Goal: Task Accomplishment & Management: Use online tool/utility

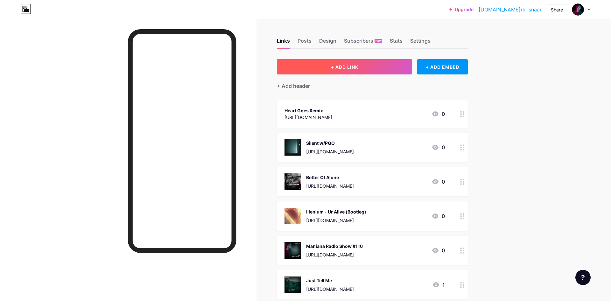
click at [376, 67] on button "+ ADD LINK" at bounding box center [344, 66] width 135 height 15
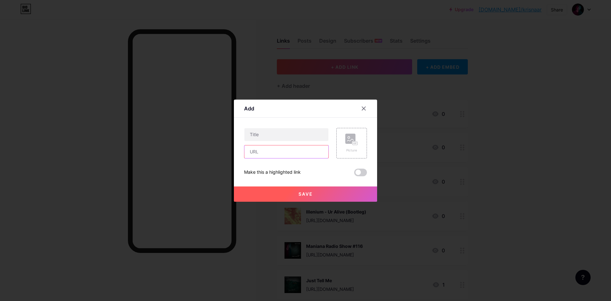
click at [307, 157] on input "text" at bounding box center [286, 151] width 84 height 13
paste input "[URL][DOMAIN_NAME]"
type input "[URL][DOMAIN_NAME]"
click at [305, 138] on input "text" at bounding box center [286, 134] width 84 height 13
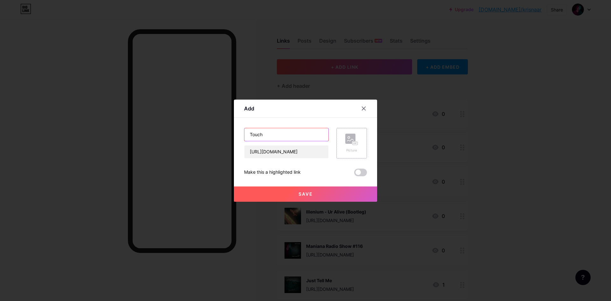
type input "Touch"
click at [351, 139] on rect at bounding box center [350, 139] width 10 height 10
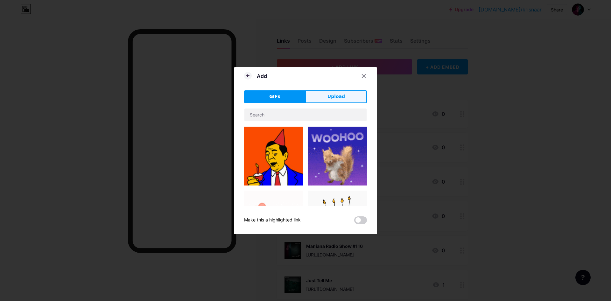
click at [325, 102] on button "Upload" at bounding box center [336, 96] width 61 height 13
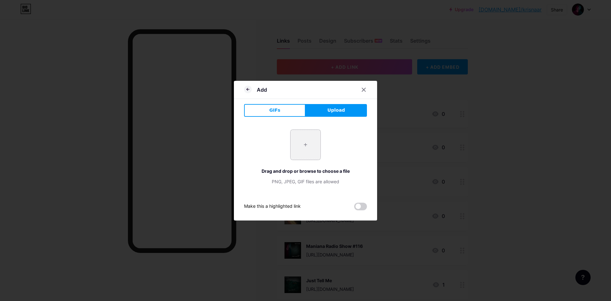
click at [308, 151] on input "file" at bounding box center [306, 145] width 30 height 30
type input "C:\fakepath\_MNN531_Krisna Artha_Touch_Cover.jpg"
click at [247, 88] on icon at bounding box center [248, 90] width 8 height 8
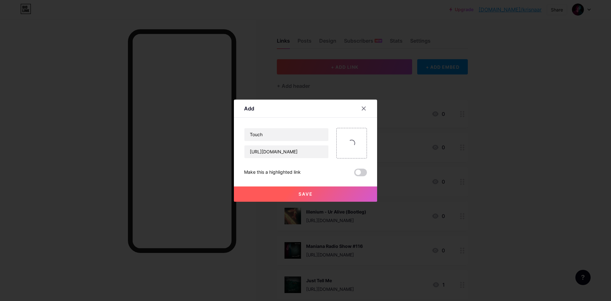
click at [350, 189] on button "Save" at bounding box center [305, 194] width 143 height 15
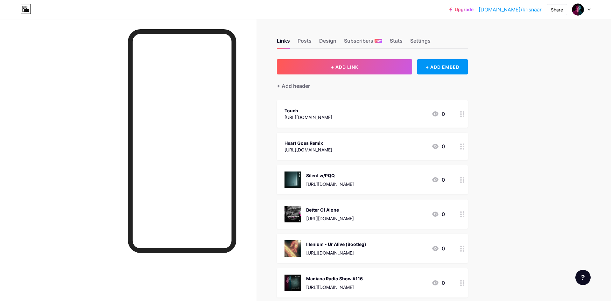
click at [250, 126] on div at bounding box center [128, 169] width 257 height 301
click at [465, 115] on div at bounding box center [462, 113] width 11 height 27
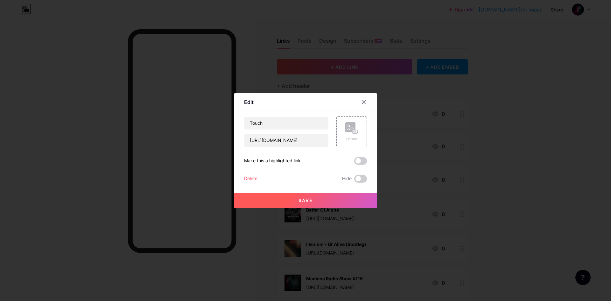
click at [334, 118] on div "Picture" at bounding box center [348, 132] width 38 height 31
click at [344, 124] on div "Picture" at bounding box center [351, 132] width 31 height 31
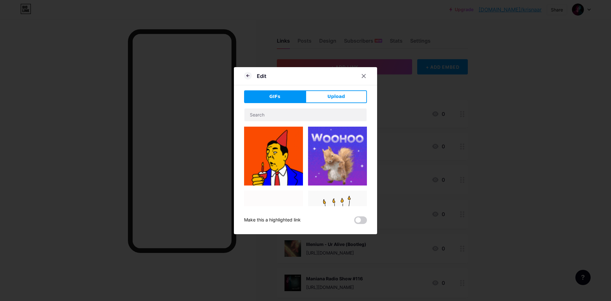
click at [324, 93] on button "Upload" at bounding box center [336, 96] width 61 height 13
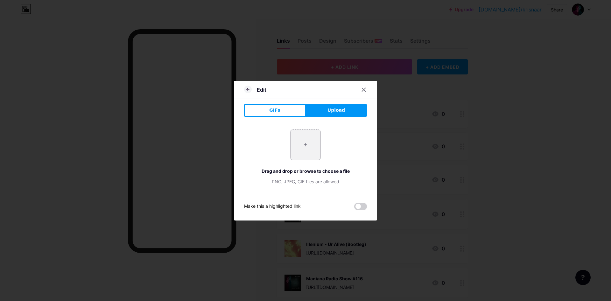
click at [315, 155] on input "file" at bounding box center [306, 145] width 30 height 30
type input "C:\fakepath\_MNN531_Krisna Artha_Touch_Cover.jpg"
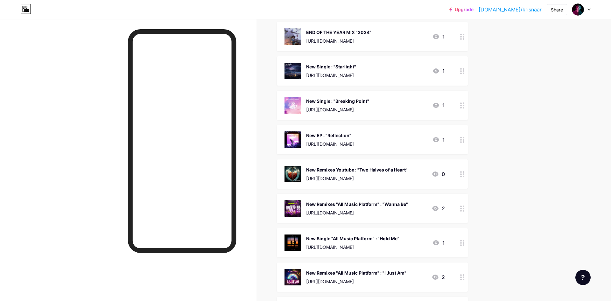
scroll to position [476, 0]
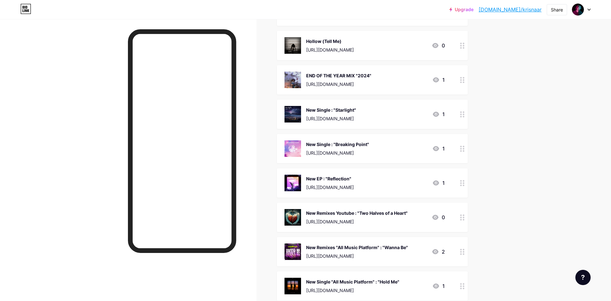
click at [460, 153] on div at bounding box center [462, 148] width 11 height 29
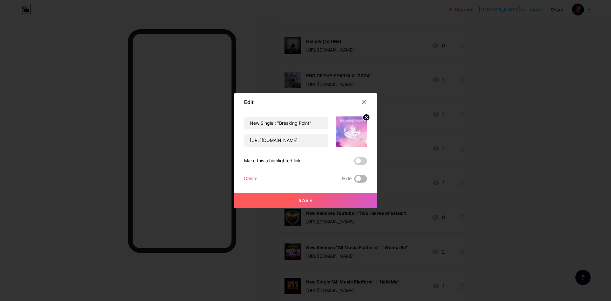
click at [365, 179] on span at bounding box center [360, 179] width 13 height 8
click at [354, 181] on input "checkbox" at bounding box center [354, 181] width 0 height 0
click at [363, 106] on div at bounding box center [363, 101] width 11 height 11
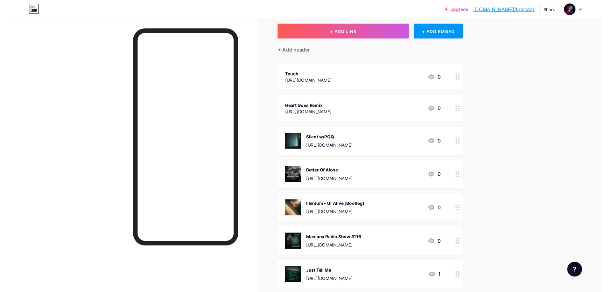
scroll to position [22, 0]
